Goal: Find specific page/section: Find specific page/section

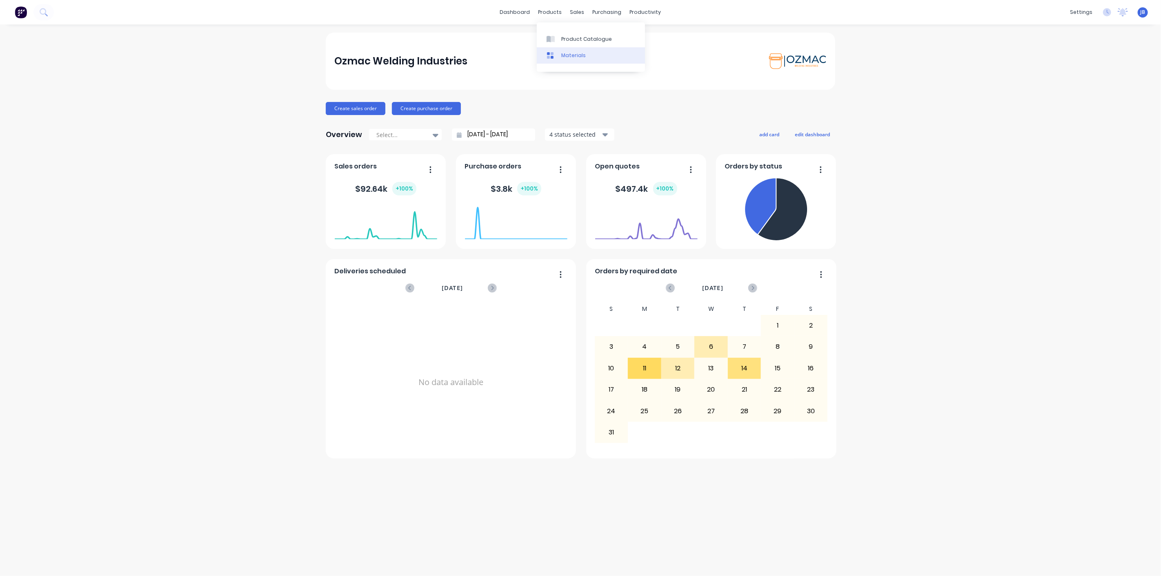
click at [575, 56] on div "Materials" at bounding box center [573, 55] width 24 height 7
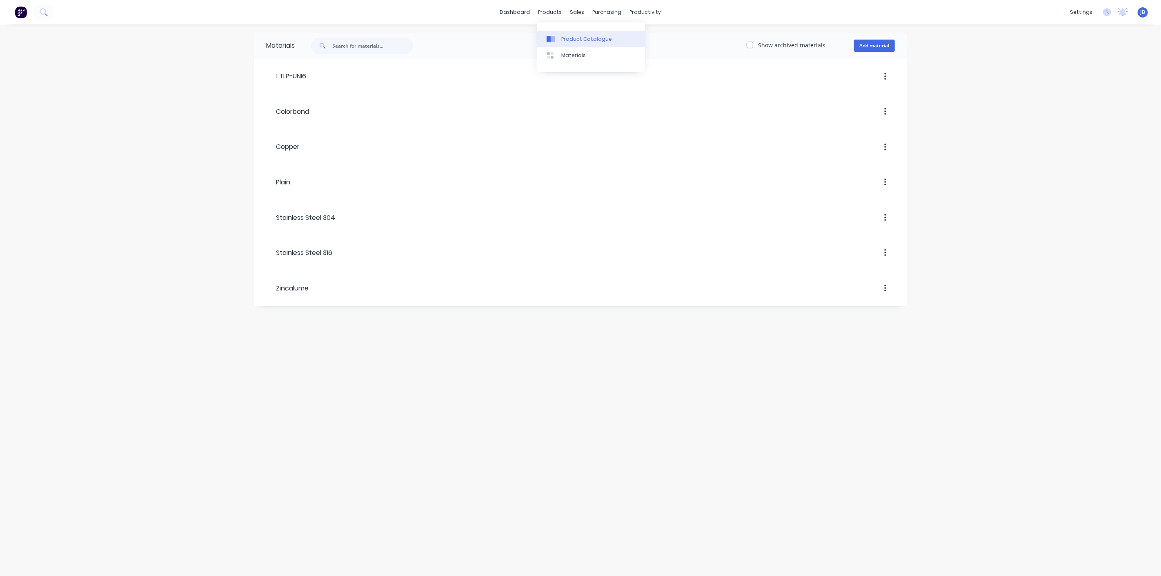
click at [556, 41] on div at bounding box center [553, 39] width 12 height 7
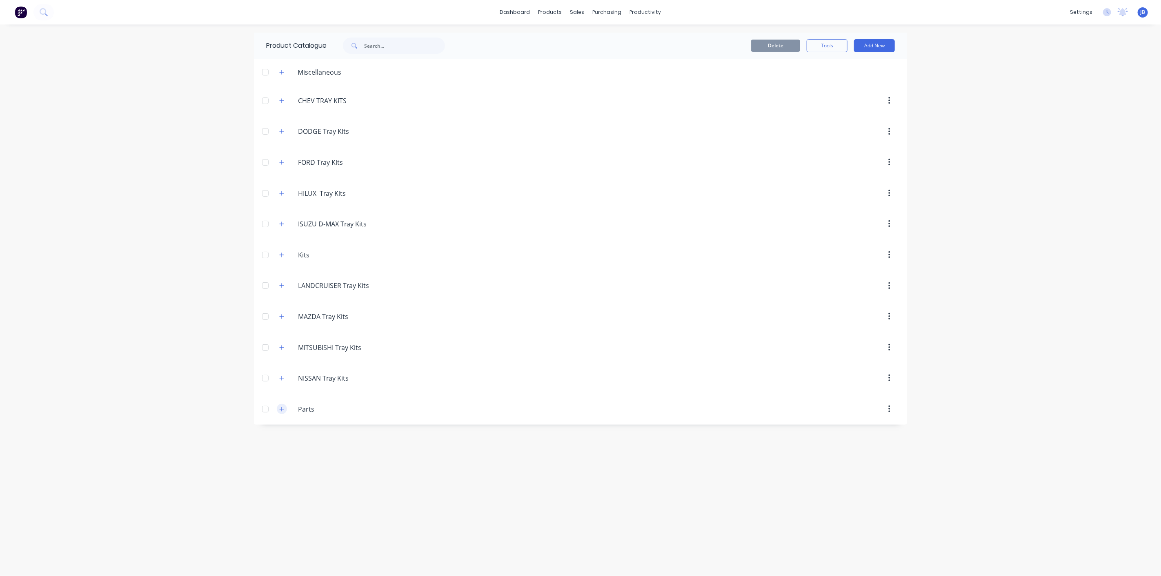
click at [280, 407] on icon "button" at bounding box center [281, 410] width 5 height 6
click at [280, 409] on icon "button" at bounding box center [281, 408] width 5 height 6
click at [278, 256] on button "button" at bounding box center [282, 255] width 10 height 10
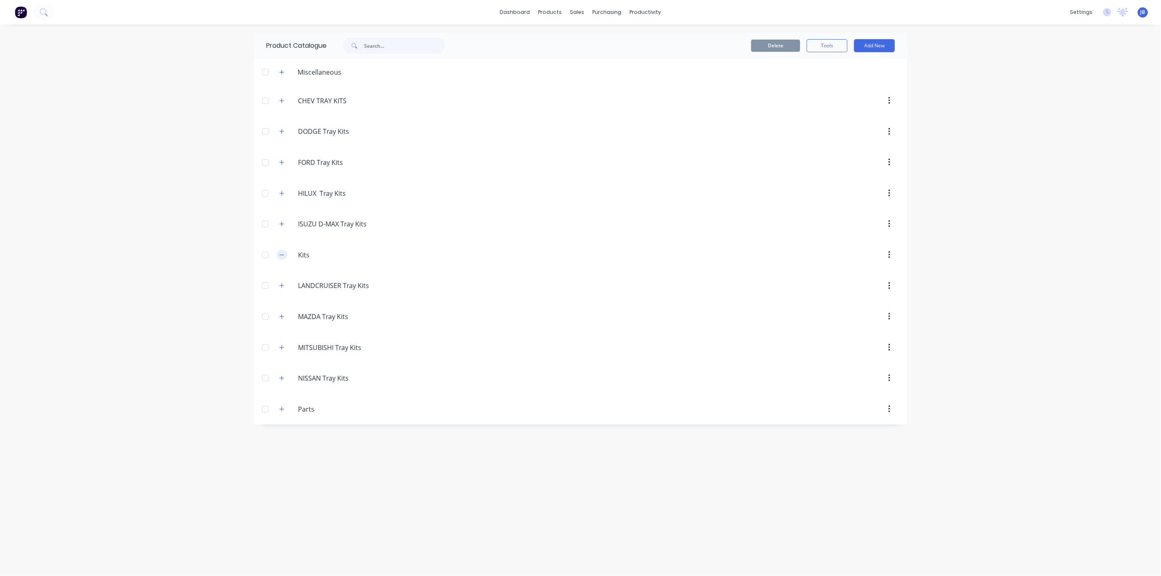
click at [279, 256] on button "button" at bounding box center [282, 255] width 10 height 10
click at [268, 258] on div at bounding box center [265, 255] width 16 height 16
click at [267, 257] on div at bounding box center [265, 255] width 16 height 16
click at [264, 256] on div at bounding box center [265, 255] width 16 height 16
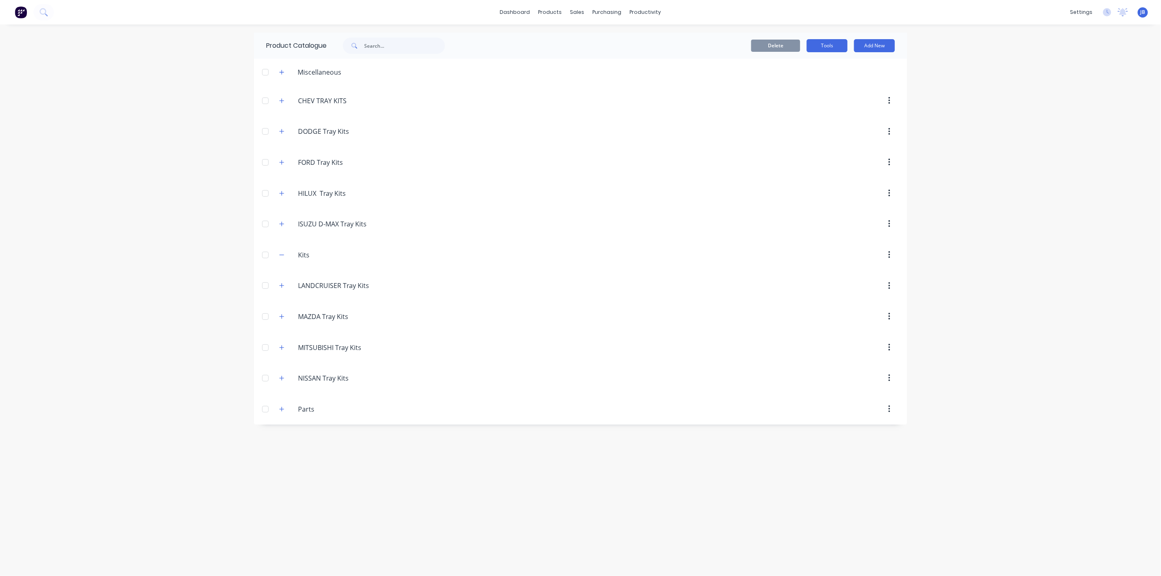
click at [835, 44] on button "Tools" at bounding box center [827, 45] width 41 height 13
click at [809, 84] on div "Stocktake" at bounding box center [808, 83] width 63 height 12
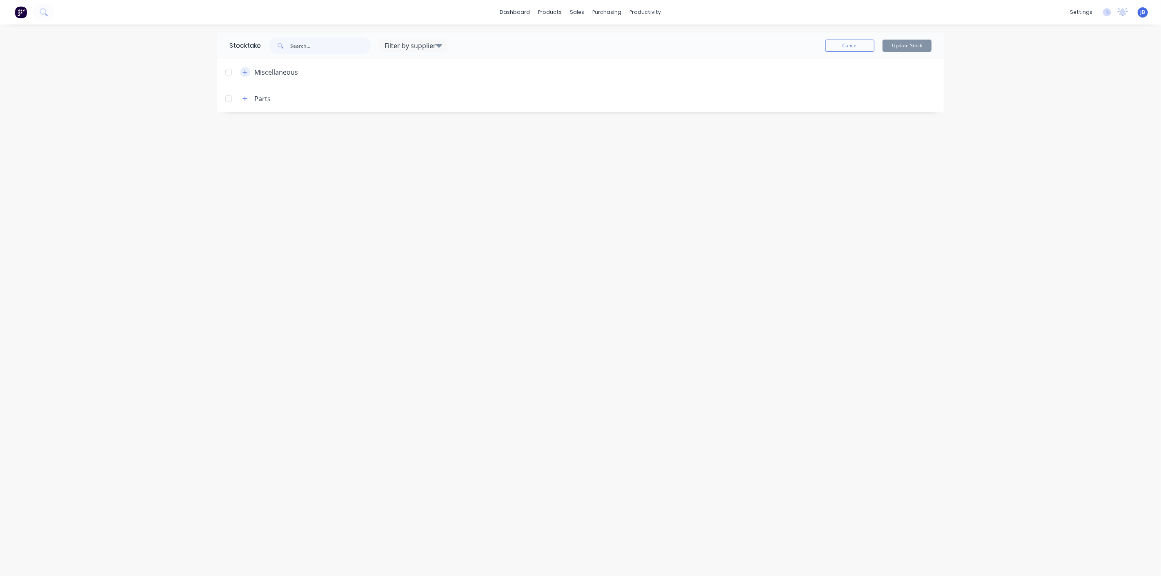
click at [242, 73] on button "button" at bounding box center [245, 72] width 10 height 10
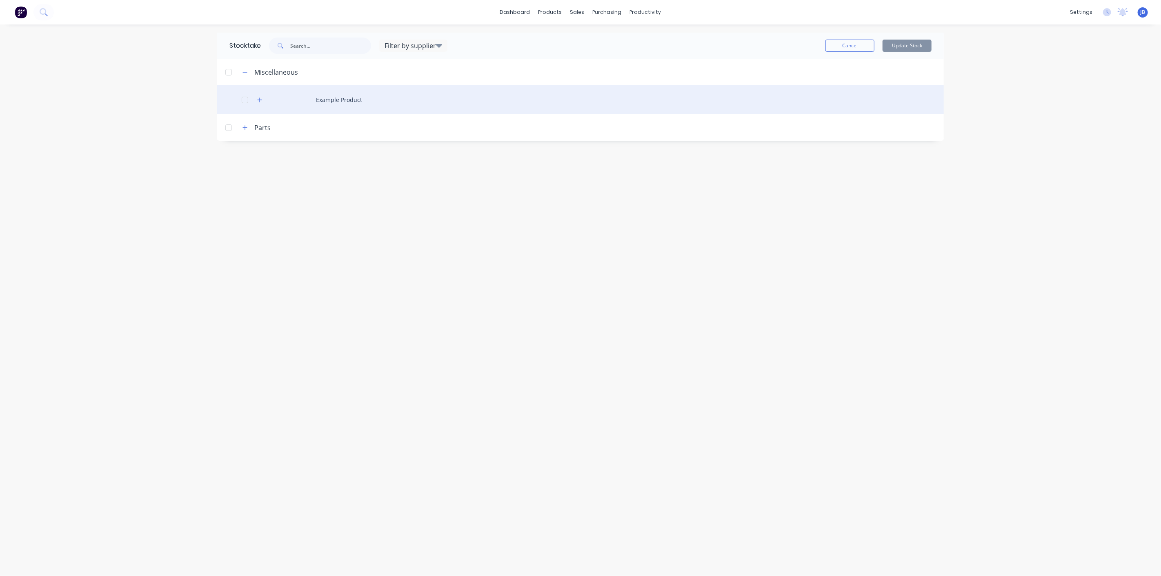
click at [244, 102] on div at bounding box center [245, 100] width 16 height 16
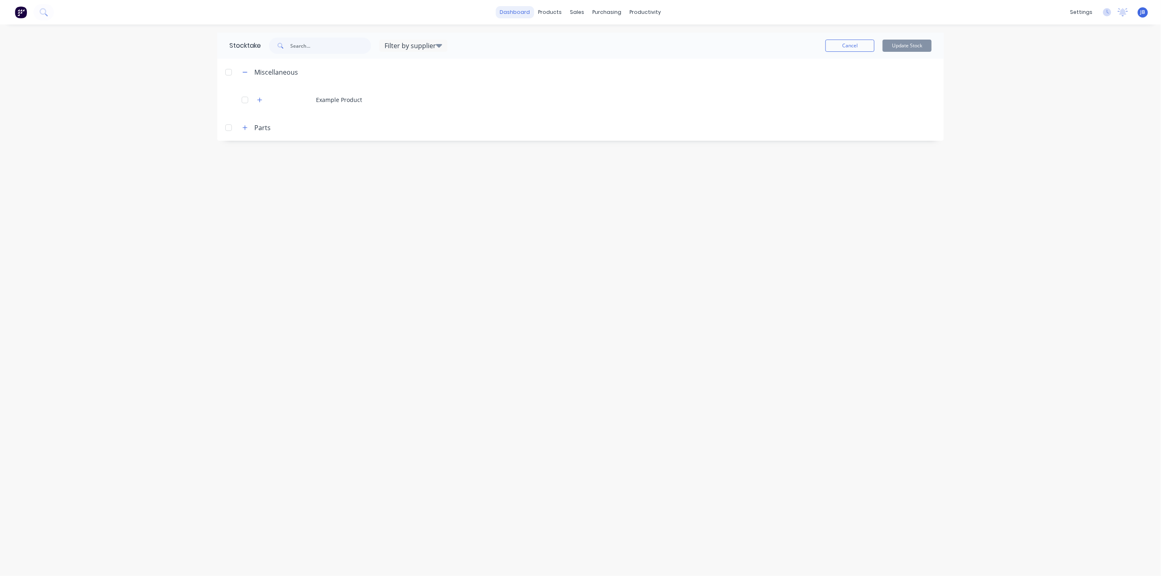
click at [532, 13] on link "dashboard" at bounding box center [515, 12] width 38 height 12
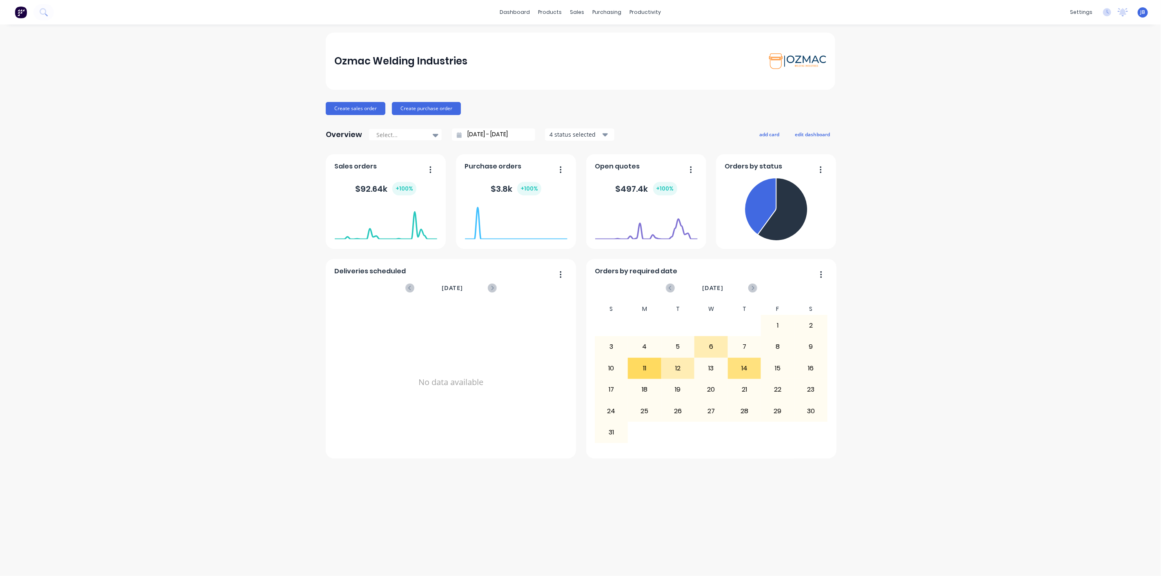
click at [993, 205] on div "Ozmac Welding Industries Create sales order Create purchase order Overview Sele…" at bounding box center [580, 301] width 1161 height 536
